Goal: Download file/media

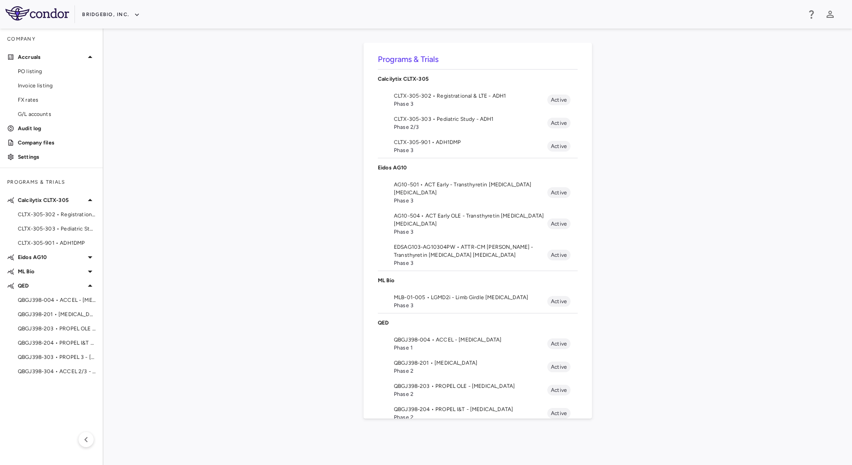
click at [419, 298] on span "MLB-01-005 • LGMD2i - Limb Girdle [MEDICAL_DATA]" at bounding box center [470, 298] width 153 height 8
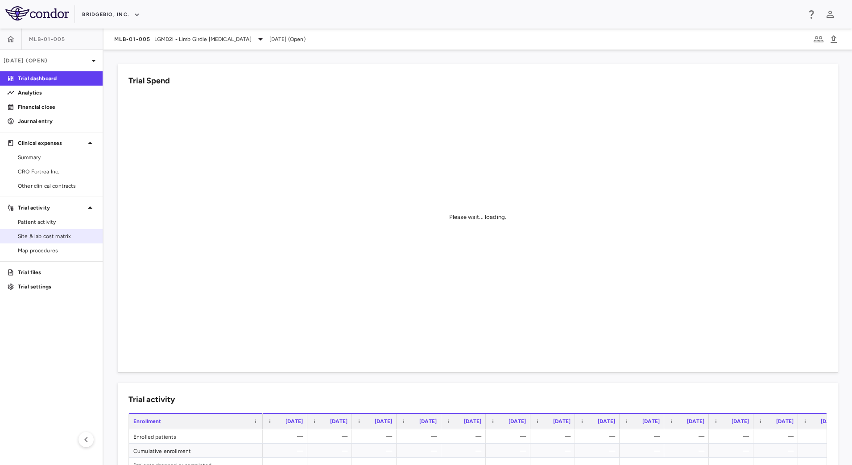
click at [67, 237] on span "Site & lab cost matrix" at bounding box center [57, 236] width 78 height 8
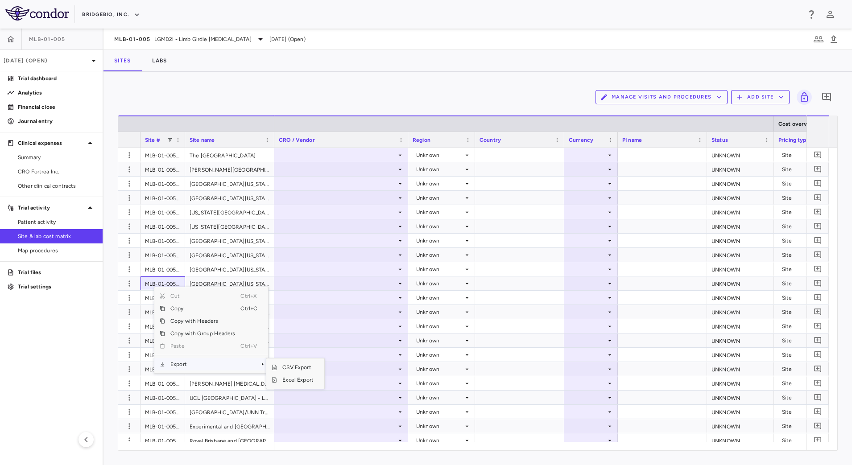
drag, startPoint x: 192, startPoint y: 364, endPoint x: 211, endPoint y: 364, distance: 19.6
click at [192, 364] on span "Export" at bounding box center [202, 364] width 75 height 12
click at [290, 362] on span "CSV Export" at bounding box center [298, 367] width 42 height 12
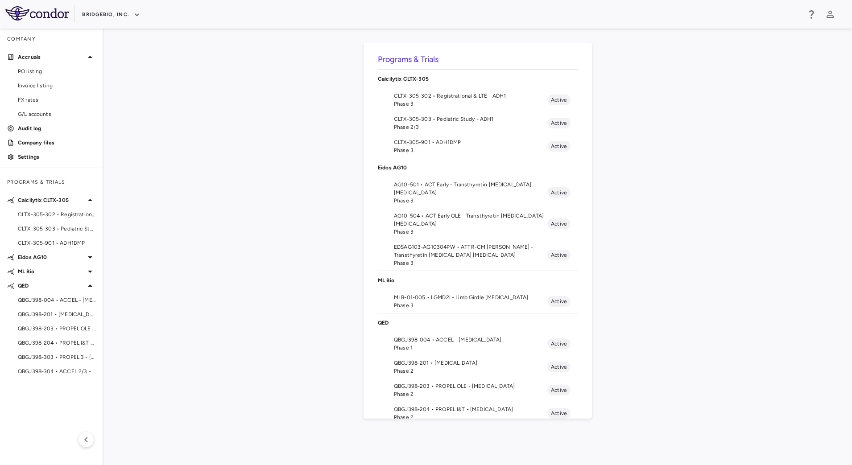
click at [433, 303] on span "Phase 3" at bounding box center [470, 306] width 153 height 8
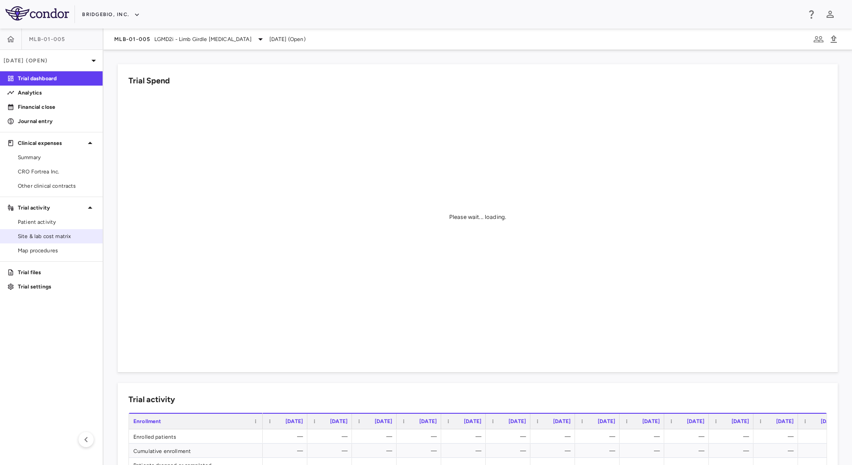
click at [49, 236] on span "Site & lab cost matrix" at bounding box center [57, 236] width 78 height 8
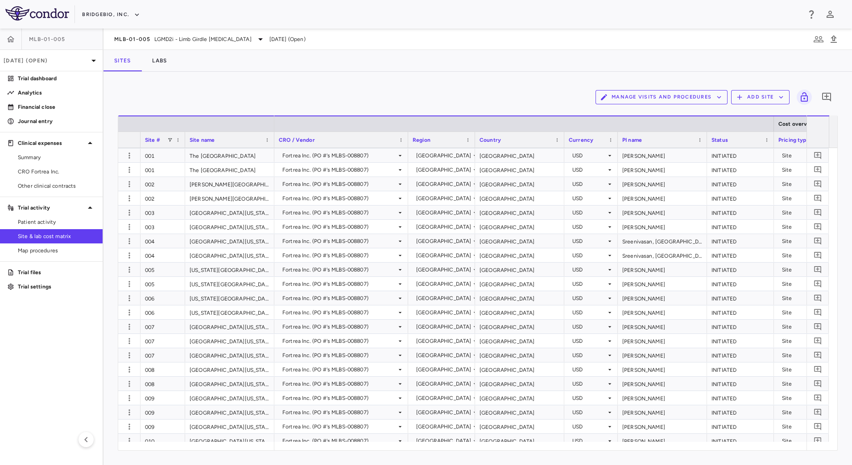
scroll to position [302, 0]
click at [49, 220] on span "Patient activity" at bounding box center [57, 222] width 78 height 8
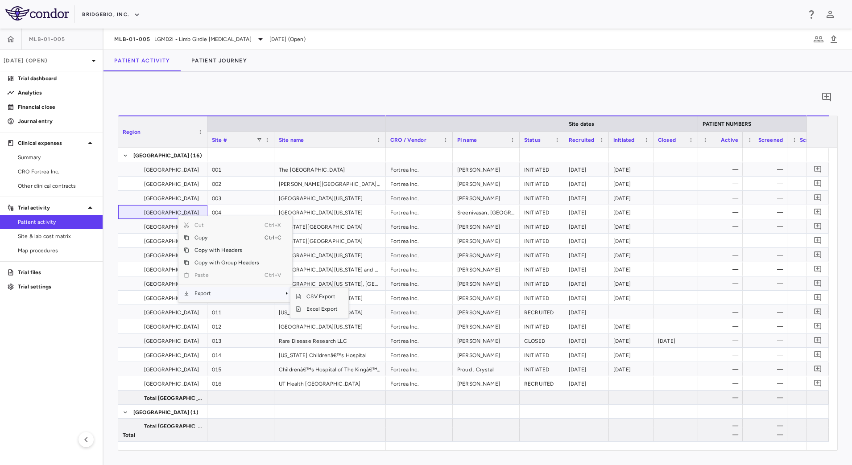
click at [235, 296] on span "Export" at bounding box center [226, 293] width 75 height 12
click at [306, 294] on span "CSV Export" at bounding box center [322, 296] width 42 height 12
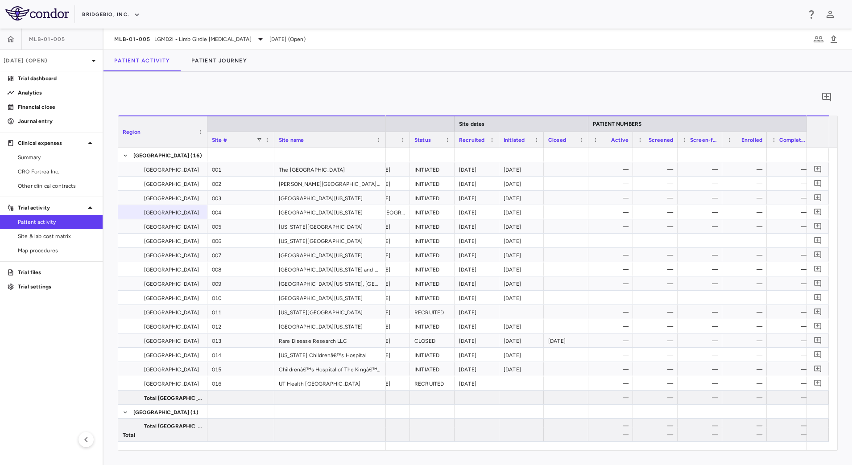
scroll to position [0, 178]
